Goal: Obtain resource: Download file/media

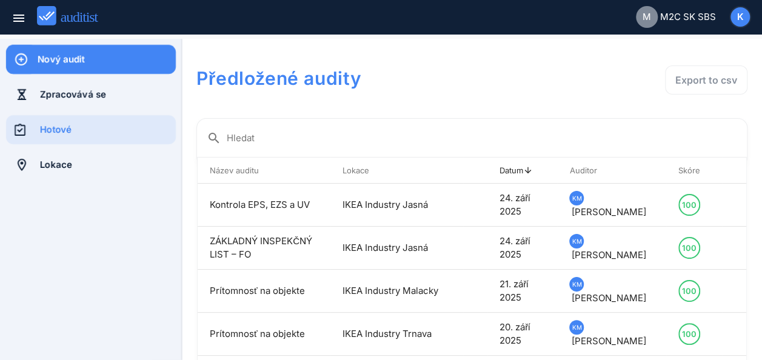
click at [105, 260] on div at bounding box center [91, 275] width 182 height 170
click at [604, 171] on th "Auditor arrow_upward" at bounding box center [611, 171] width 109 height 26
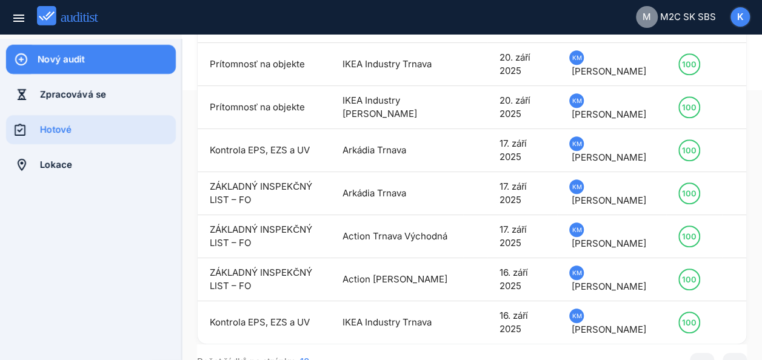
scroll to position [274, 0]
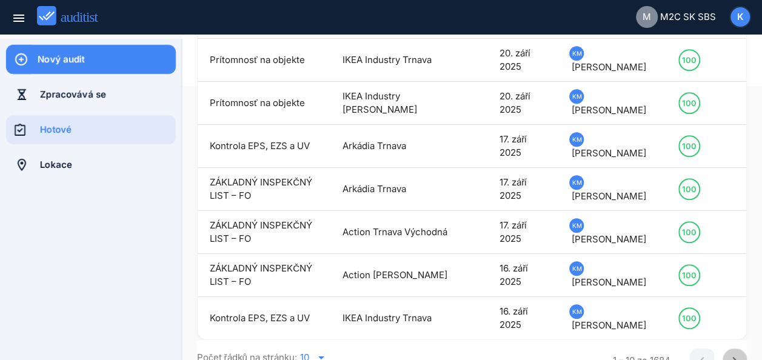
click at [728, 354] on icon "chevron_right" at bounding box center [735, 361] width 15 height 15
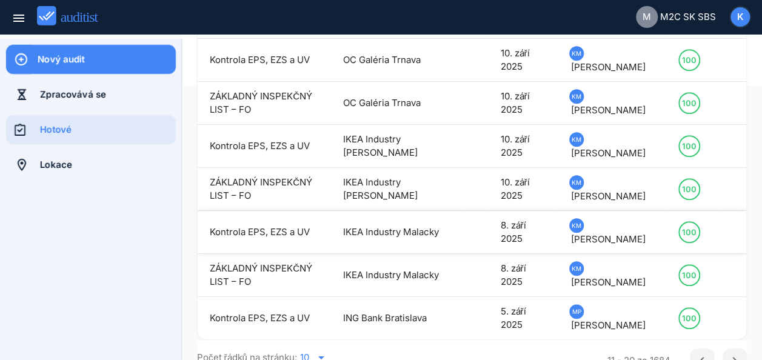
click at [368, 217] on td "IKEA Industry Malacky" at bounding box center [397, 232] width 133 height 43
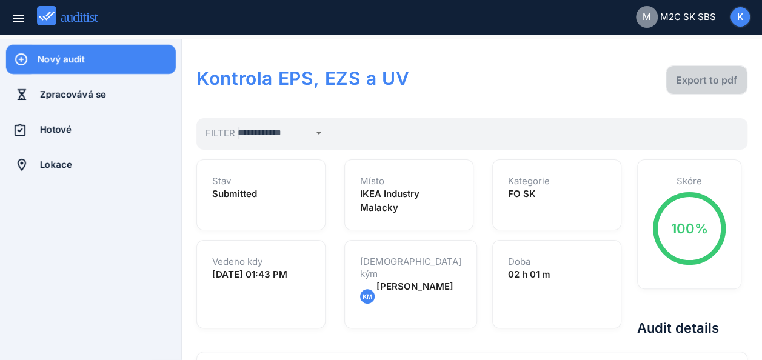
click at [704, 77] on div "Export to pdf" at bounding box center [706, 80] width 61 height 15
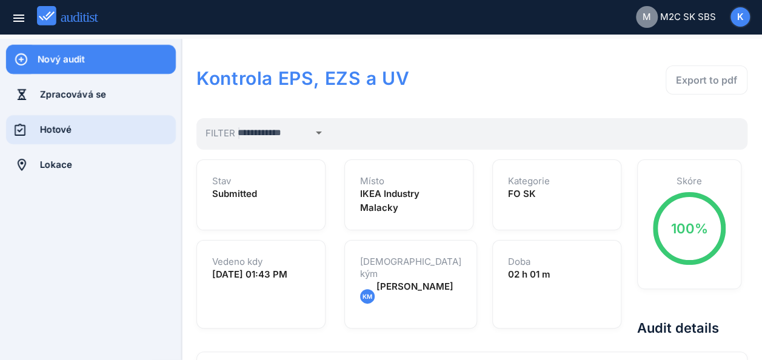
click at [80, 129] on div "Hotové" at bounding box center [108, 129] width 136 height 13
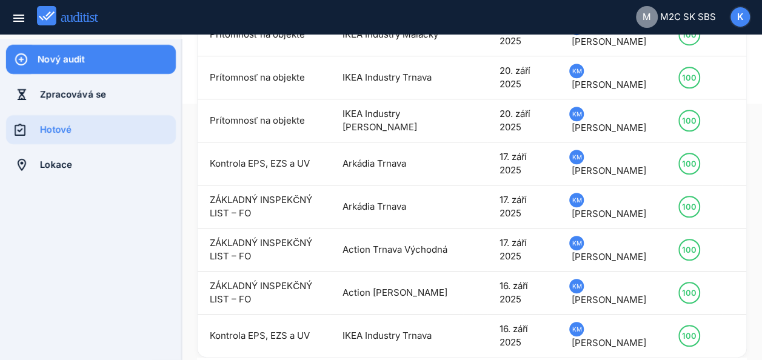
scroll to position [274, 0]
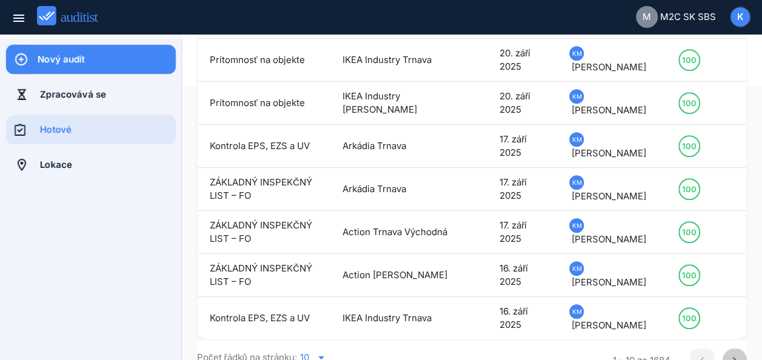
click at [728, 354] on icon "chevron_right" at bounding box center [735, 361] width 15 height 15
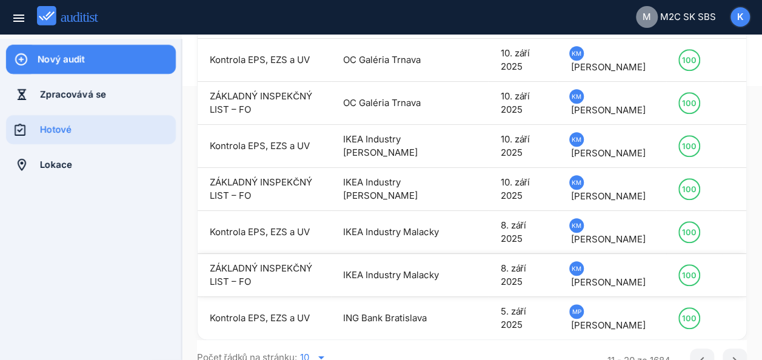
click at [374, 264] on td "IKEA Industry Malacky" at bounding box center [397, 275] width 133 height 43
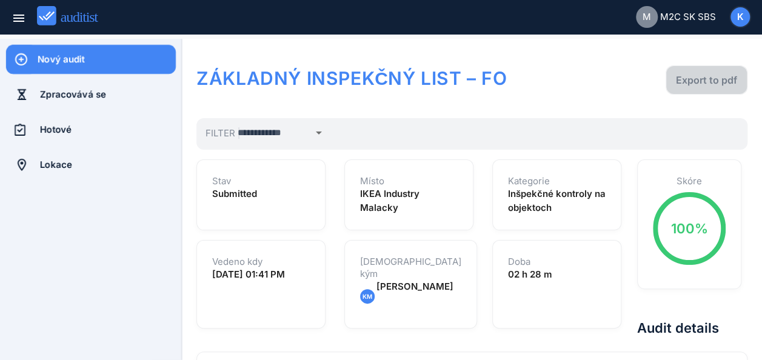
click at [707, 76] on div "Export to pdf" at bounding box center [706, 80] width 61 height 15
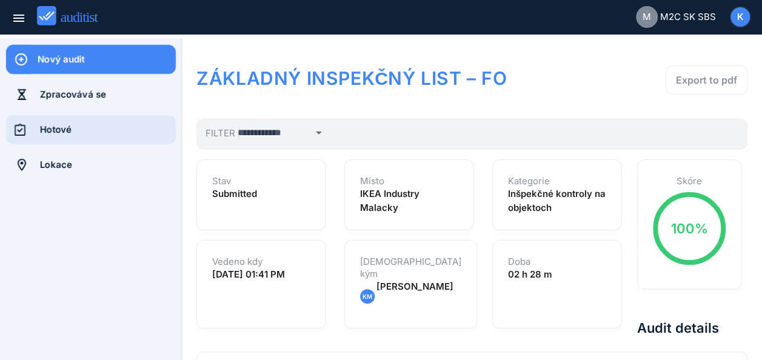
click at [70, 132] on div "Hotové" at bounding box center [108, 129] width 136 height 13
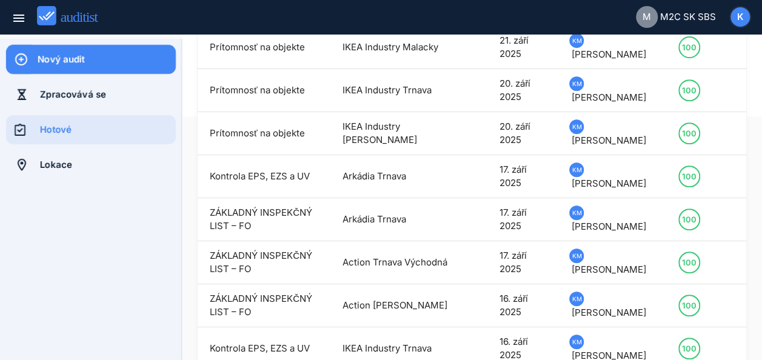
scroll to position [274, 0]
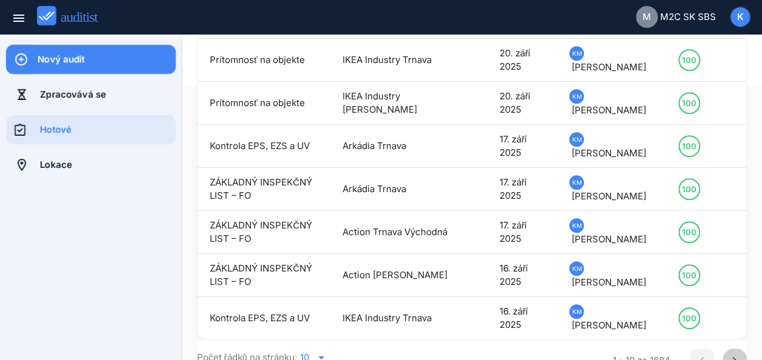
click at [728, 354] on icon "chevron_right" at bounding box center [735, 361] width 15 height 15
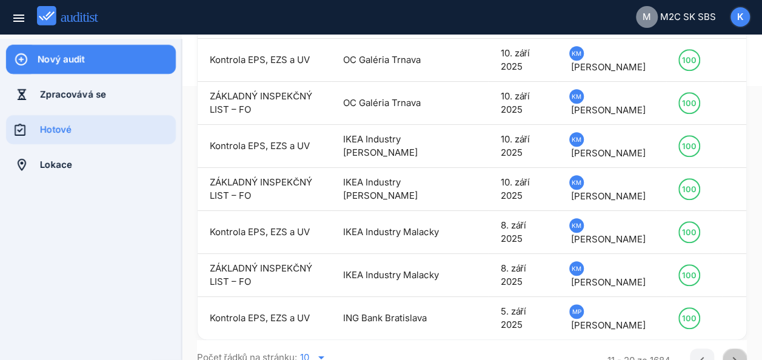
click at [728, 354] on icon "chevron_right" at bounding box center [735, 361] width 15 height 15
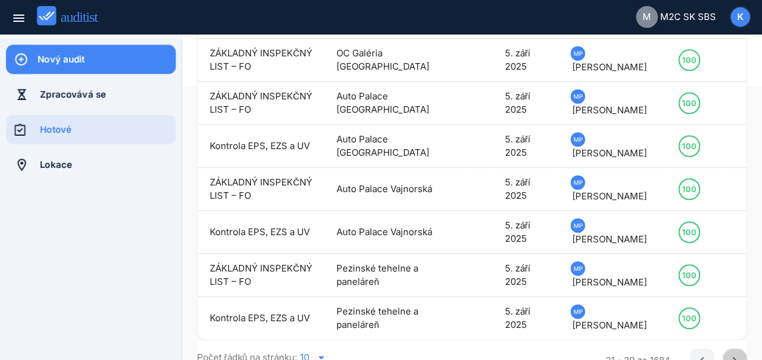
click at [728, 354] on icon "chevron_right" at bounding box center [735, 361] width 15 height 15
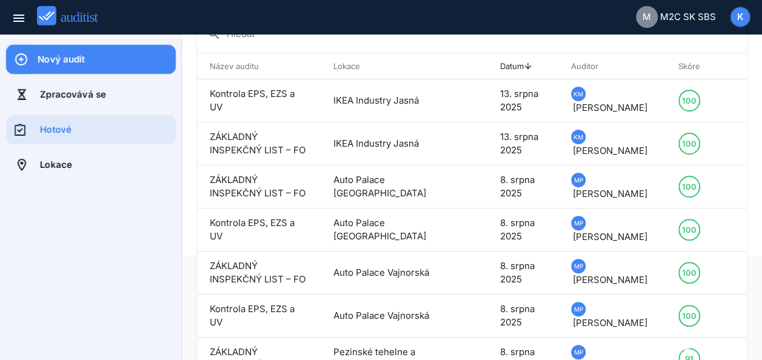
scroll to position [105, 0]
click at [532, 65] on icon "arrow_upward" at bounding box center [528, 66] width 10 height 10
click at [528, 65] on icon "arrow_upward" at bounding box center [528, 66] width 10 height 10
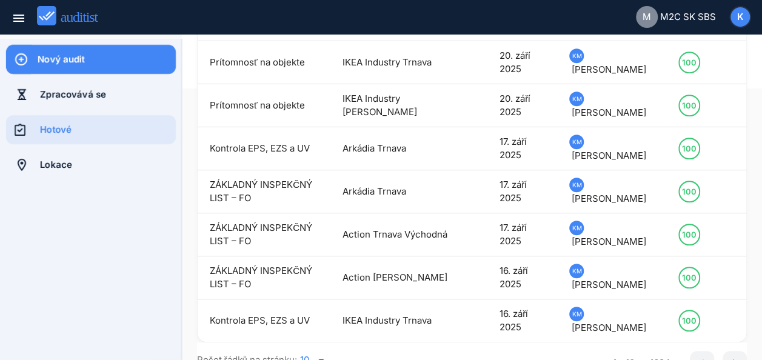
scroll to position [274, 0]
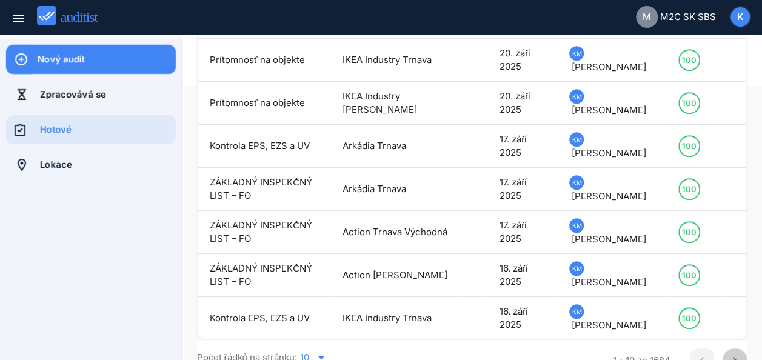
click at [728, 354] on icon "chevron_right" at bounding box center [735, 361] width 15 height 15
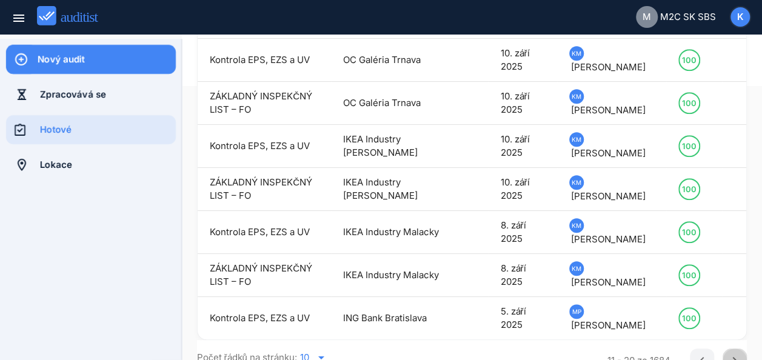
click at [728, 354] on icon "chevron_right" at bounding box center [735, 361] width 15 height 15
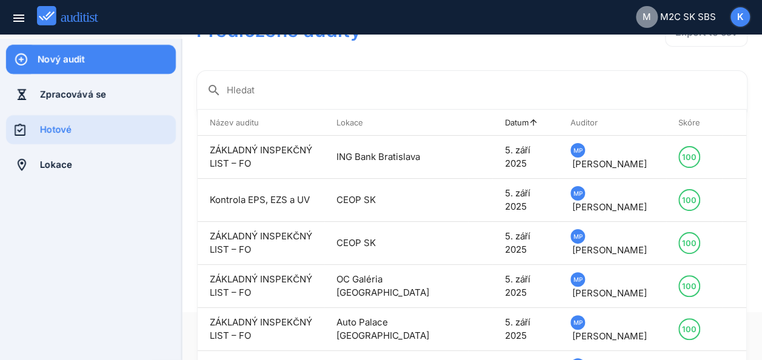
scroll to position [43, 0]
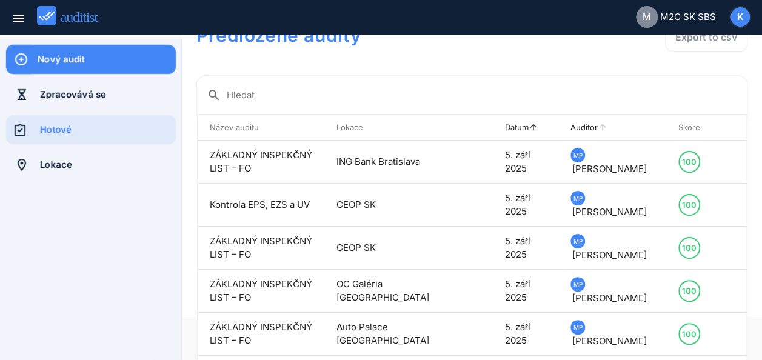
click at [598, 126] on th "Auditor arrow_upward" at bounding box center [613, 128] width 108 height 26
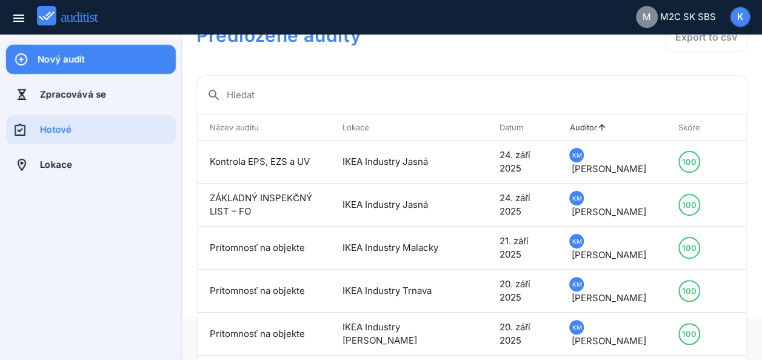
click at [604, 126] on th "Auditor arrow_upward" at bounding box center [611, 128] width 109 height 26
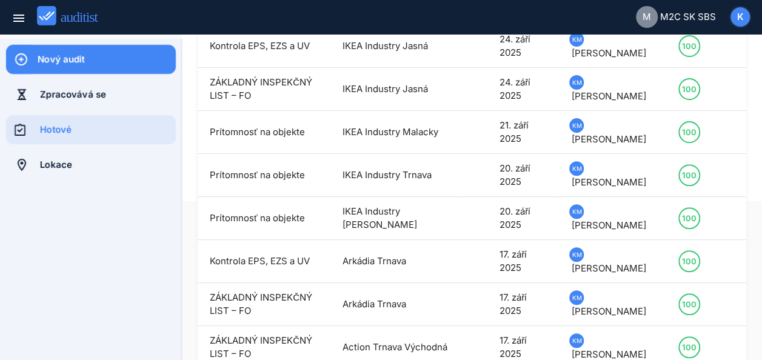
scroll to position [274, 0]
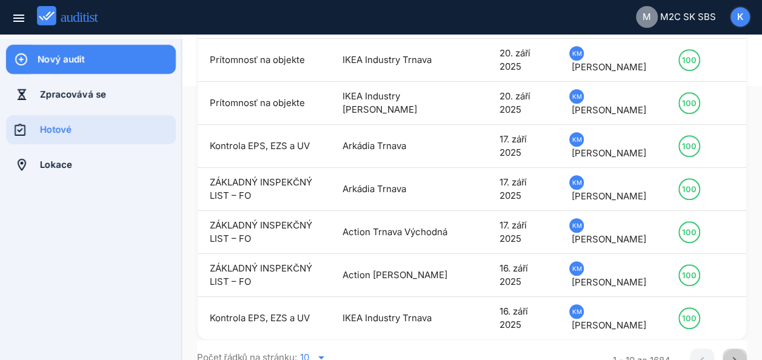
click at [723, 353] on button "chevron_right" at bounding box center [735, 361] width 24 height 24
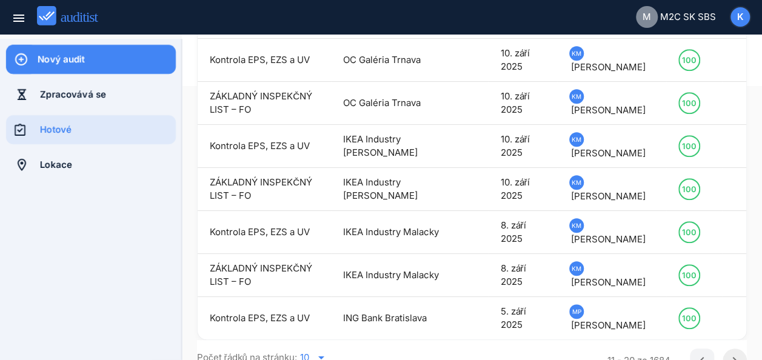
click at [731, 354] on icon "chevron_right" at bounding box center [735, 361] width 15 height 15
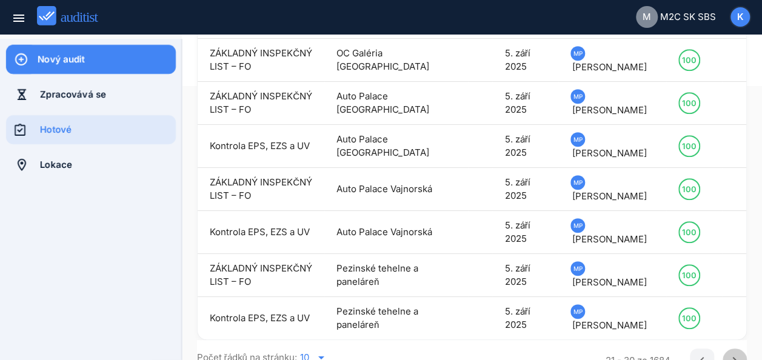
click at [728, 354] on icon "chevron_right" at bounding box center [735, 361] width 15 height 15
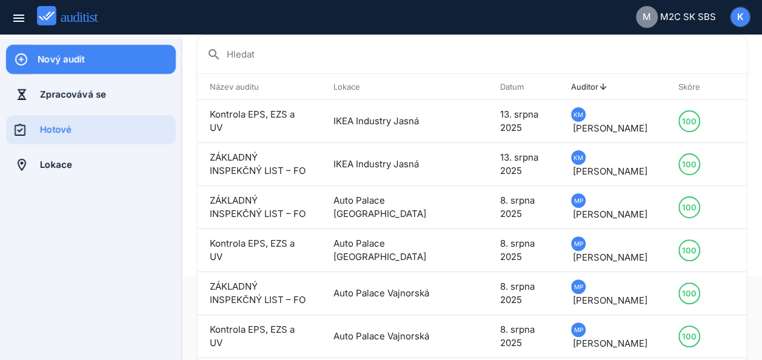
scroll to position [86, 0]
